Goal: Information Seeking & Learning: Learn about a topic

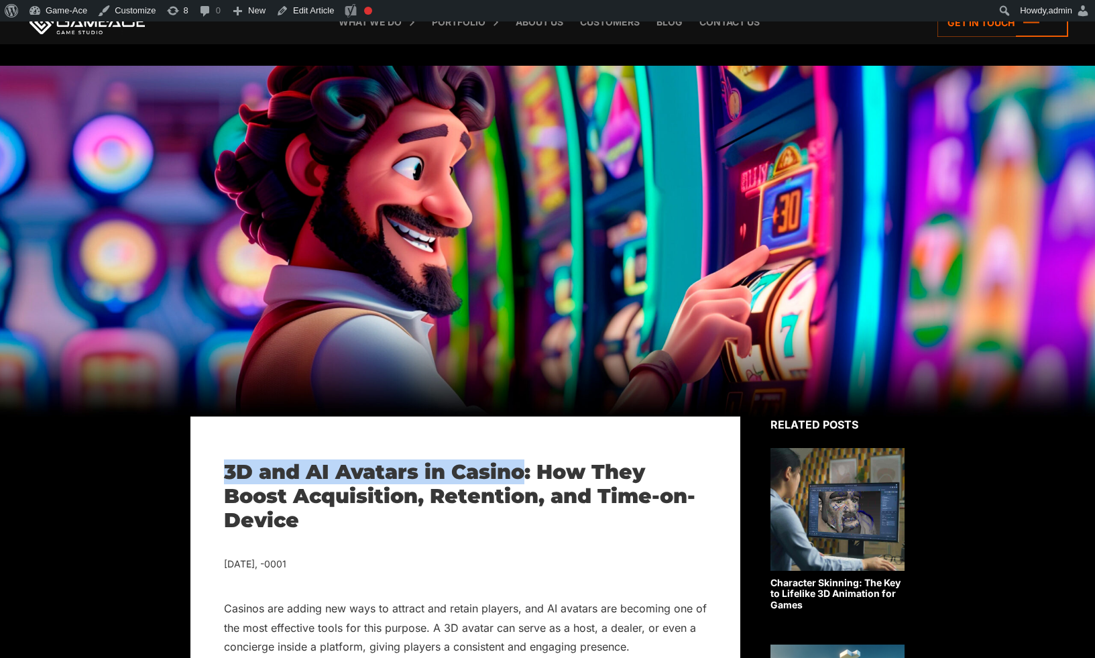
drag, startPoint x: 523, startPoint y: 471, endPoint x: 226, endPoint y: 477, distance: 297.1
click at [226, 477] on h1 "3D and AI Avatars in Casino: How They Boost Acquisition, Retention, and Time-on…" at bounding box center [465, 496] width 483 height 72
copy h1 "3D and AI Avatars in Casino"
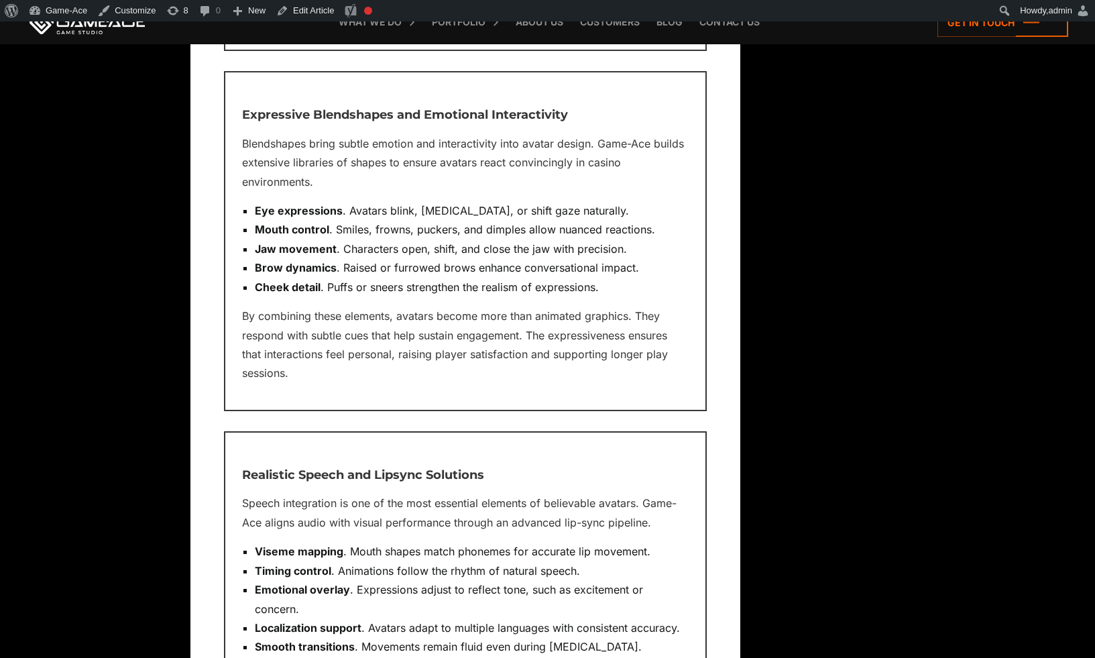
scroll to position [5829, 0]
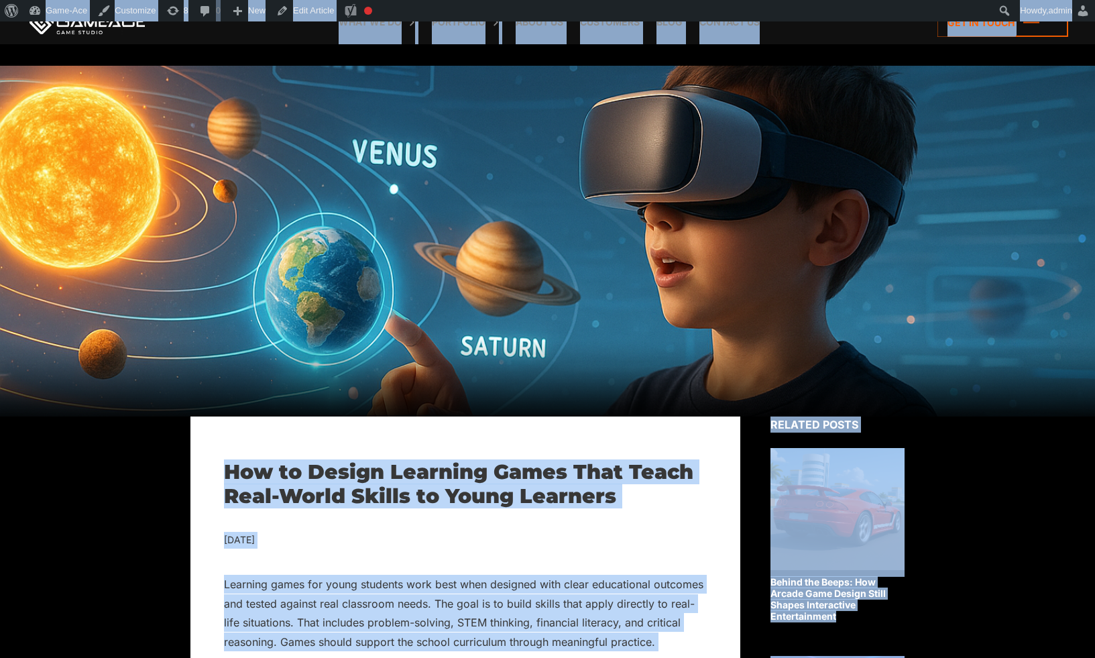
copy body "Back to top How to Design Learning Games That Teach Real-World Skills to Young …"
click at [843, 176] on div at bounding box center [547, 241] width 1095 height 351
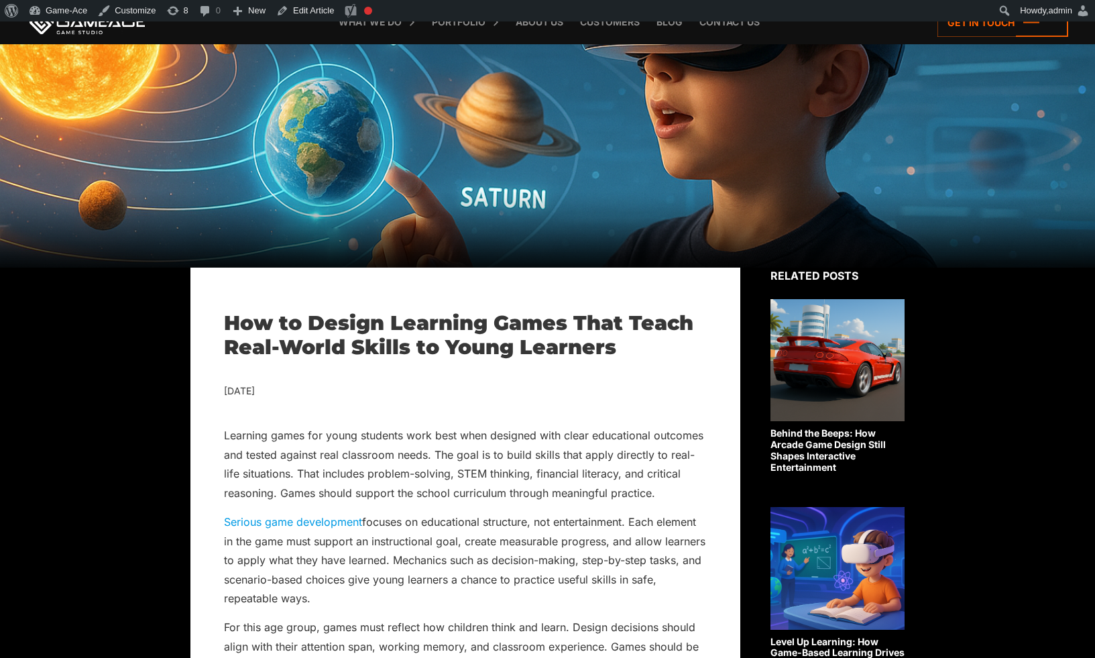
scroll to position [158, 0]
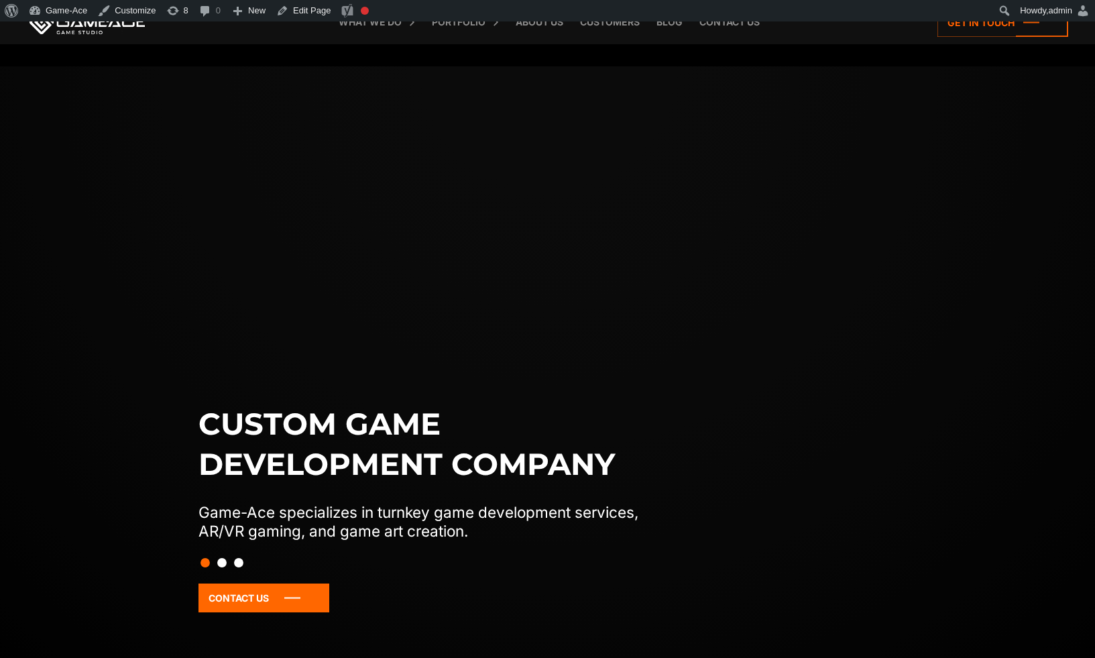
click at [600, 272] on div "Custom game development company Game-Ace specializes in turnkey game developmen…" at bounding box center [547, 395] width 1095 height 658
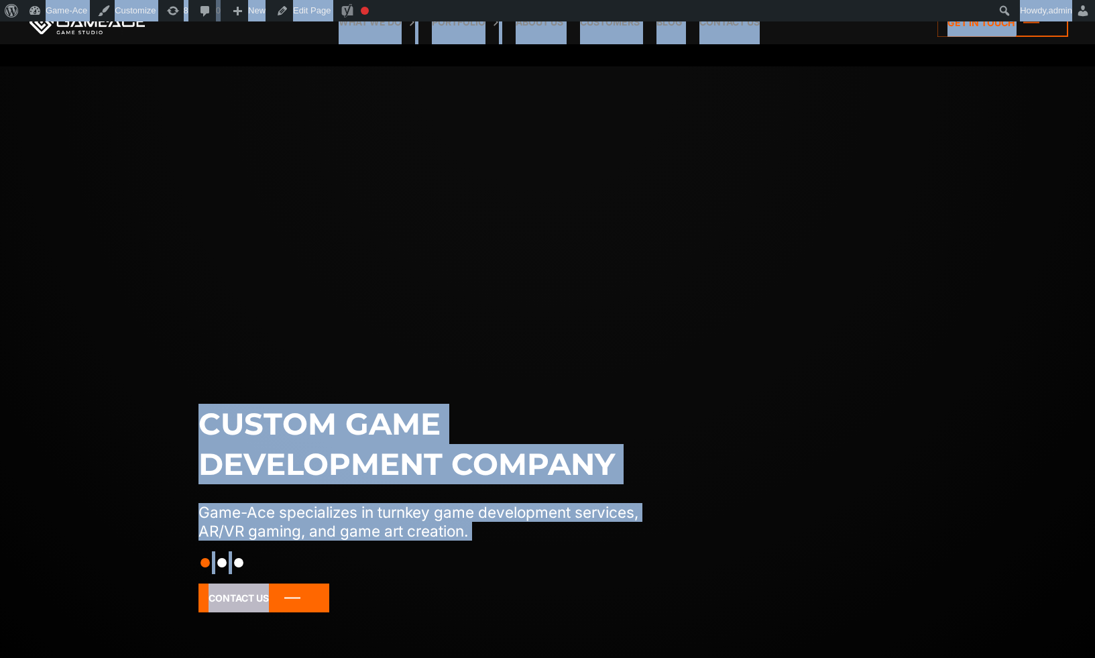
copy body "Custom game development company Game-Ace specializes in turnkey game developmen…"
drag, startPoint x: 914, startPoint y: 182, endPoint x: 955, endPoint y: 65, distance: 123.6
click at [914, 178] on div "Custom game development company Game-Ace specializes in turnkey game developmen…" at bounding box center [547, 395] width 1095 height 658
